Goal: Task Accomplishment & Management: Manage account settings

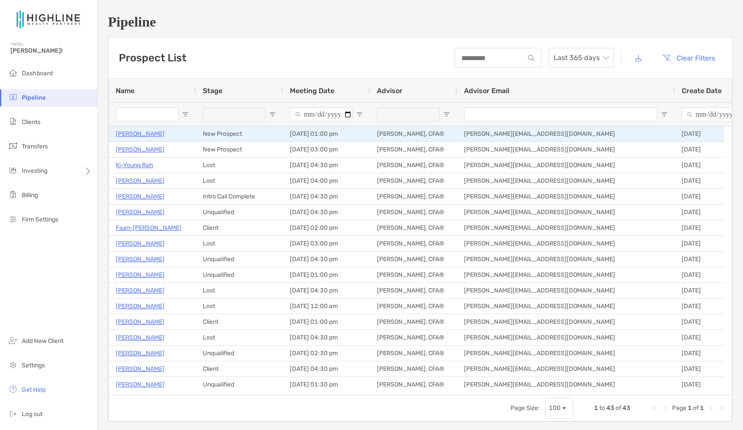
click at [136, 133] on p "[PERSON_NAME]" at bounding box center [140, 133] width 49 height 11
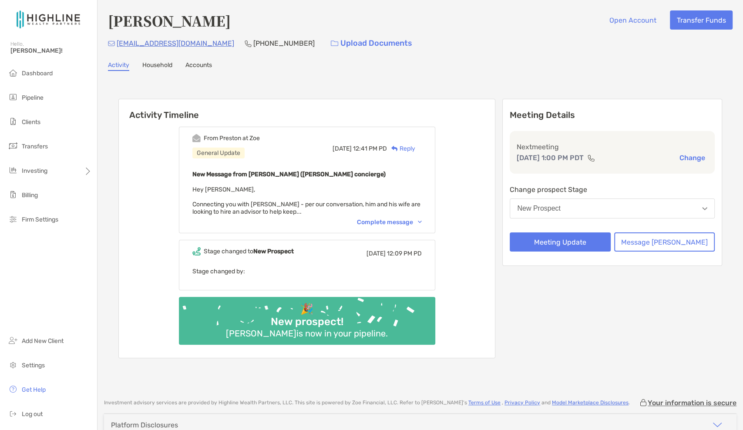
click at [401, 218] on div "Complete message" at bounding box center [389, 221] width 65 height 7
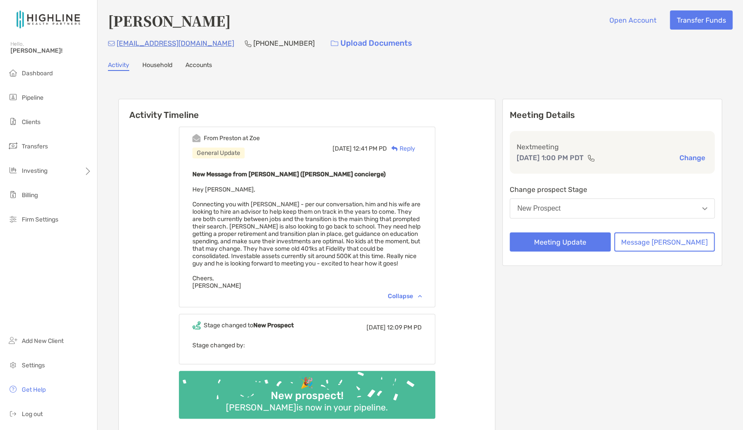
click at [631, 211] on button "New Prospect" at bounding box center [611, 208] width 205 height 20
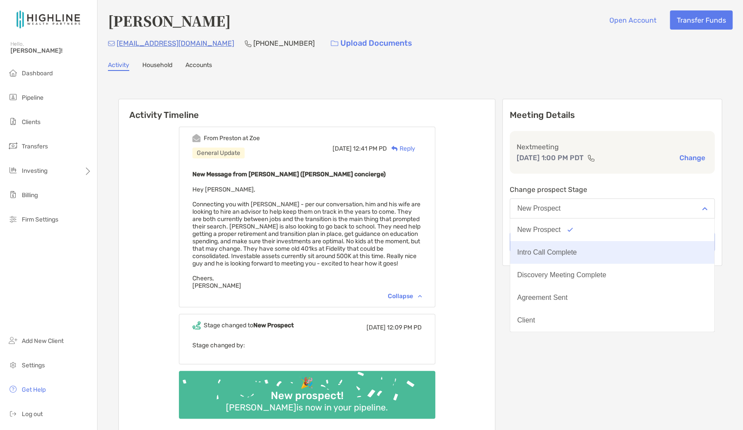
click at [576, 251] on div "Intro Call Complete" at bounding box center [547, 252] width 60 height 8
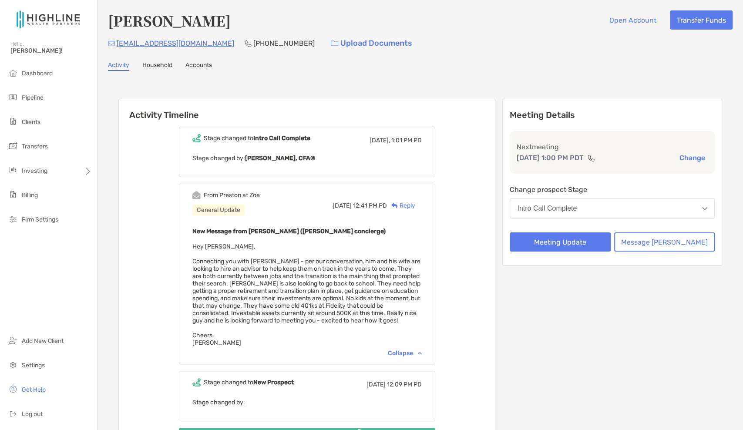
click at [436, 90] on div "Activity Timeline Stage changed to Intro Call Complete Today, 1:01 PM PD Stage …" at bounding box center [419, 295] width 603 height 410
click at [123, 205] on div "Stage changed to Intro Call Complete Today, 1:01 PM PD Stage changed by: Jon Ru…" at bounding box center [307, 304] width 376 height 369
